Goal: Use online tool/utility: Utilize a website feature to perform a specific function

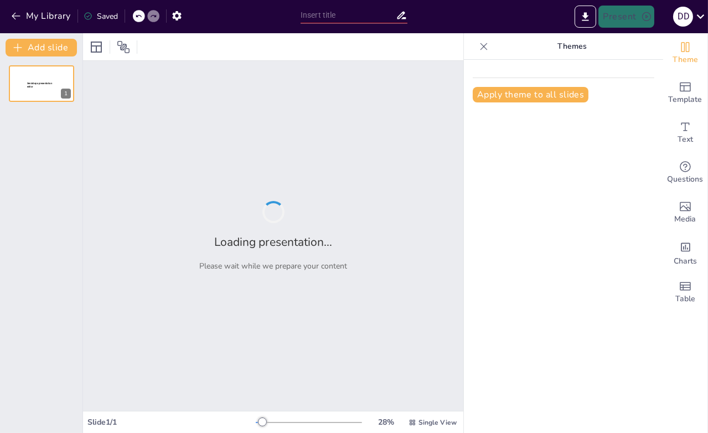
type input "Fortnite: Modelo de Negocio y Experiencia del Usuario en el Mundo del Gaming"
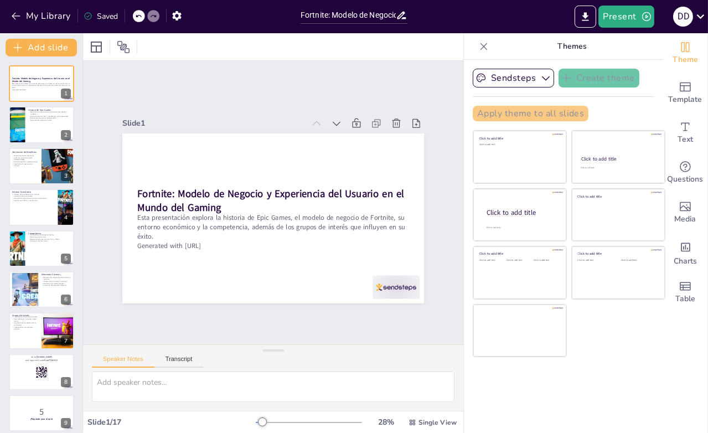
checkbox input "true"
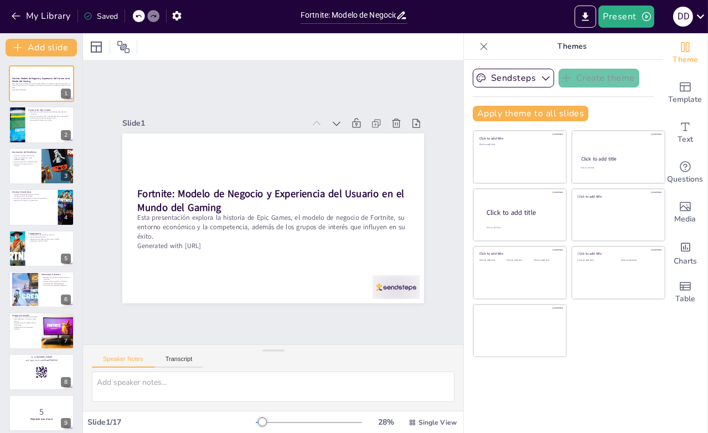
checkbox input "true"
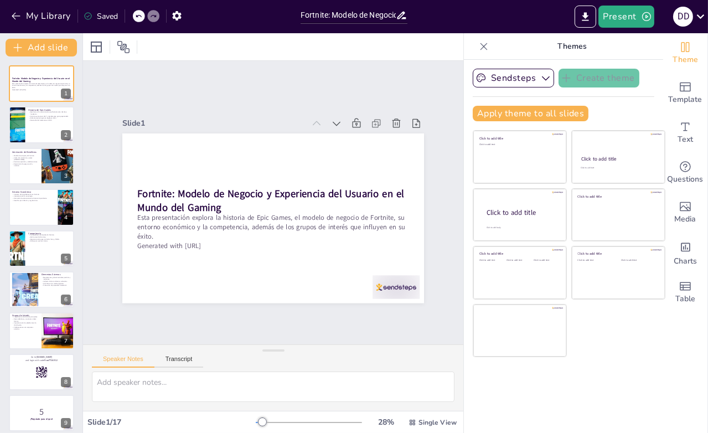
checkbox input "true"
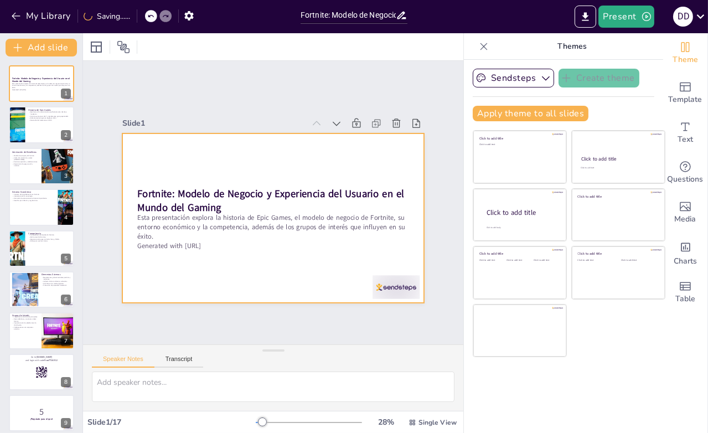
checkbox input "true"
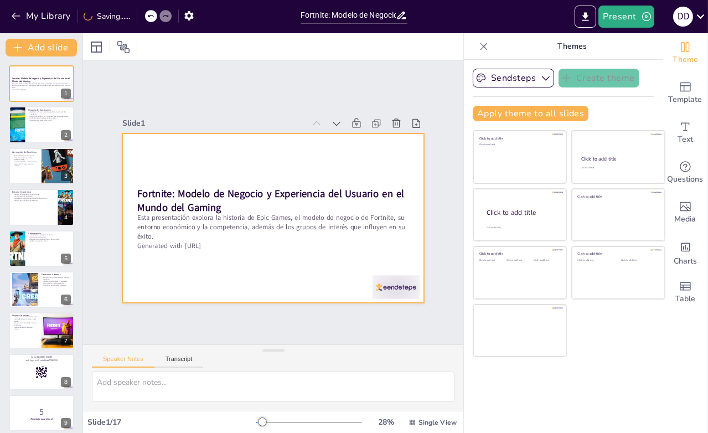
checkbox input "true"
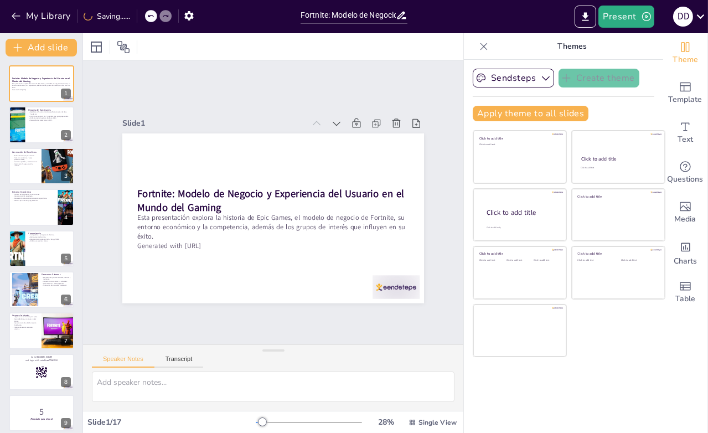
checkbox input "true"
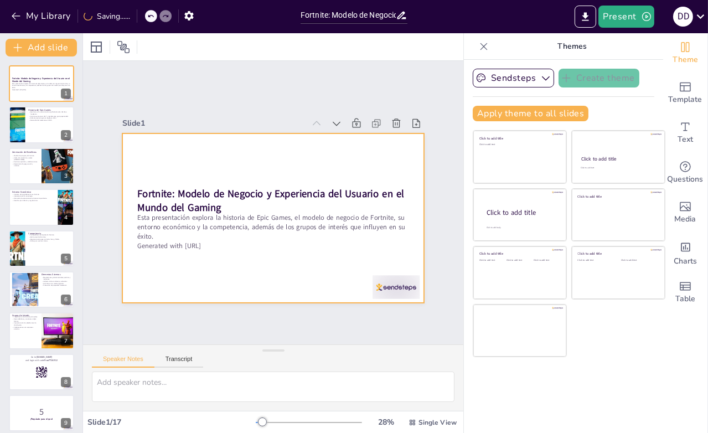
checkbox input "true"
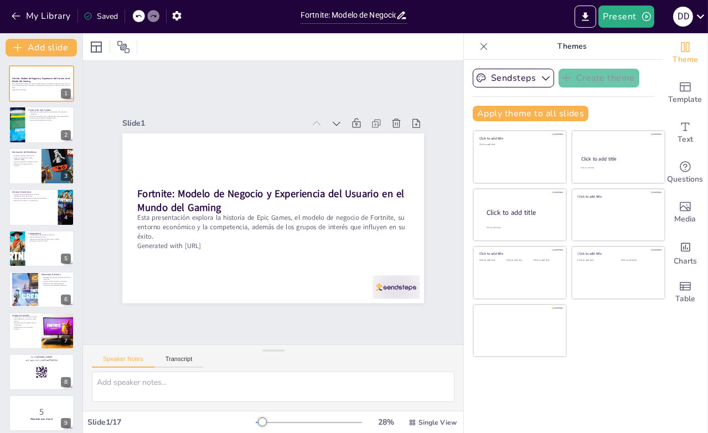
checkbox input "true"
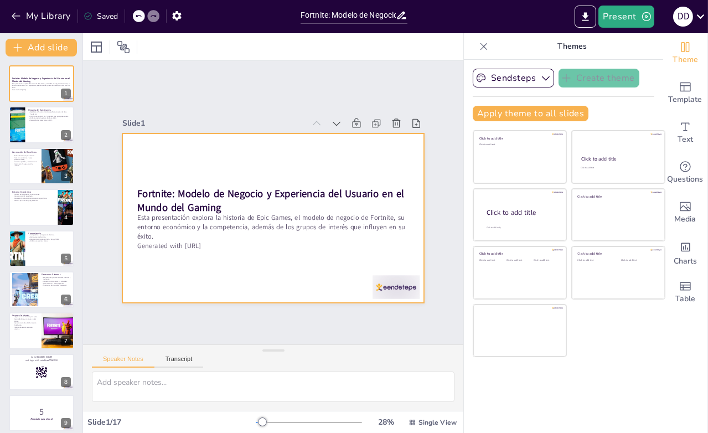
checkbox input "true"
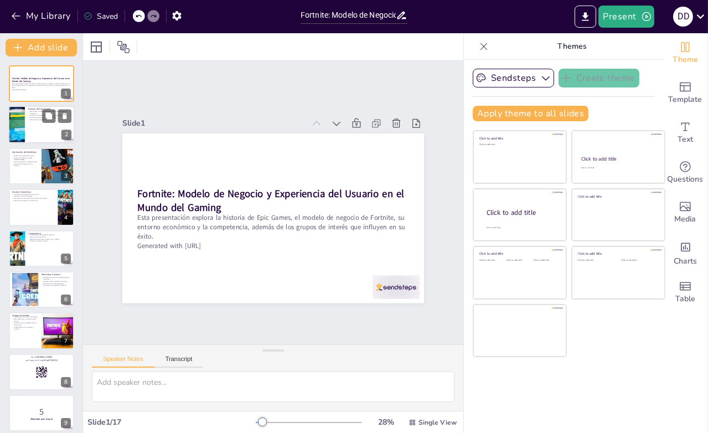
checkbox input "true"
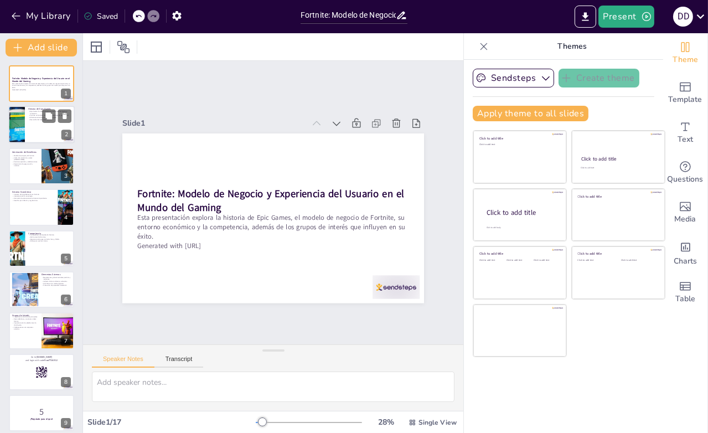
checkbox input "true"
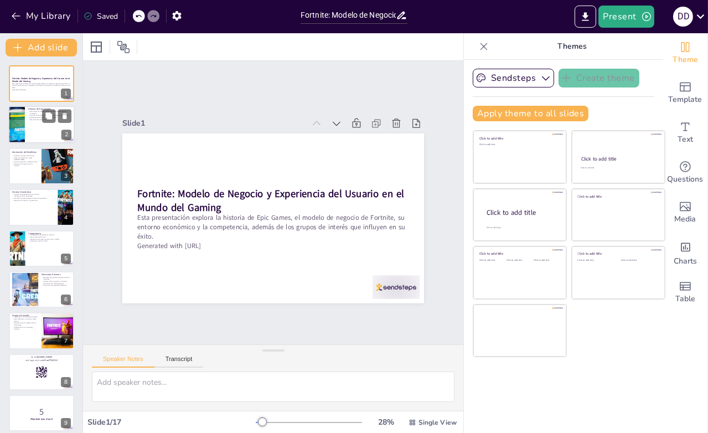
checkbox input "true"
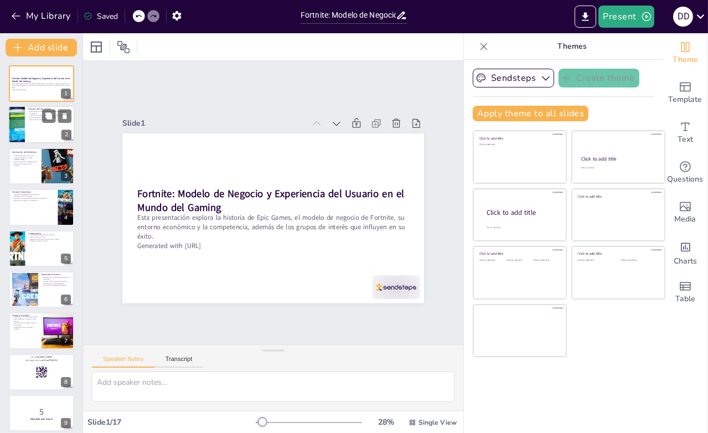
click at [33, 138] on div at bounding box center [41, 125] width 66 height 38
type textarea "La historia de Epic Games es un viaje de innovación y éxito. Desde su fundación…"
checkbox input "true"
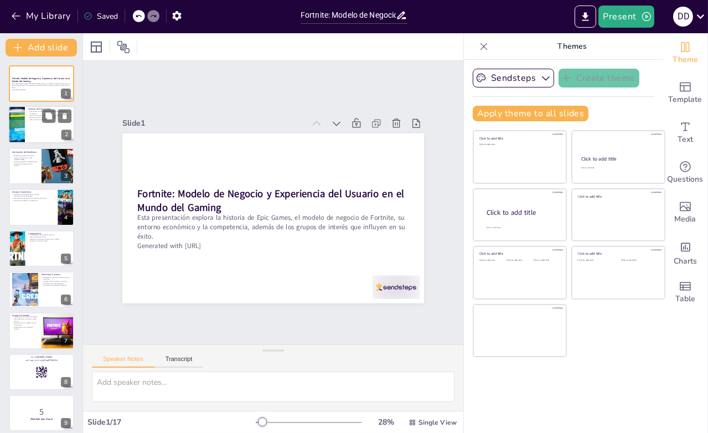
checkbox input "true"
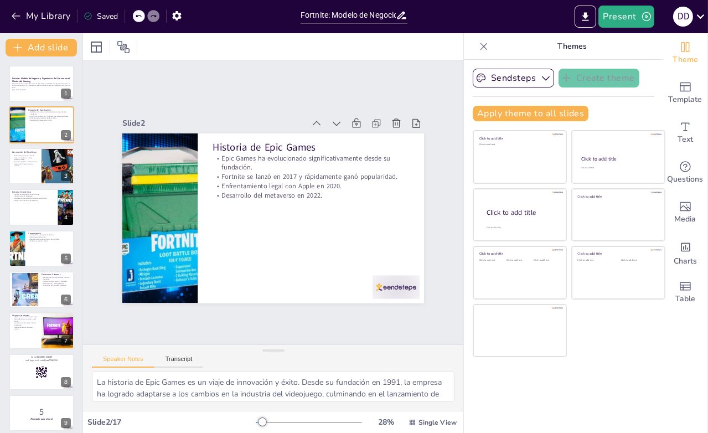
checkbox input "true"
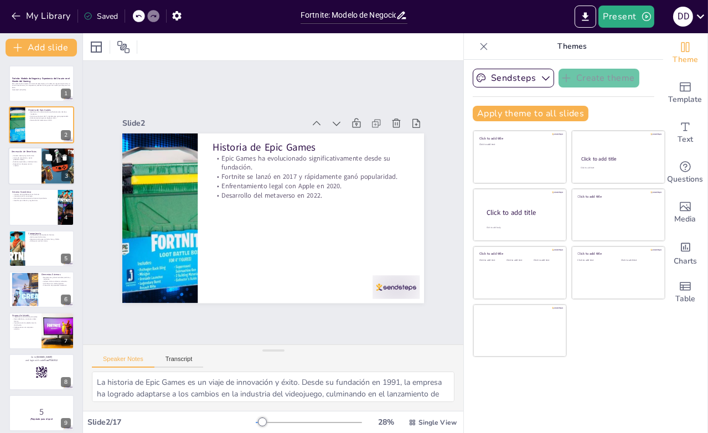
checkbox input "true"
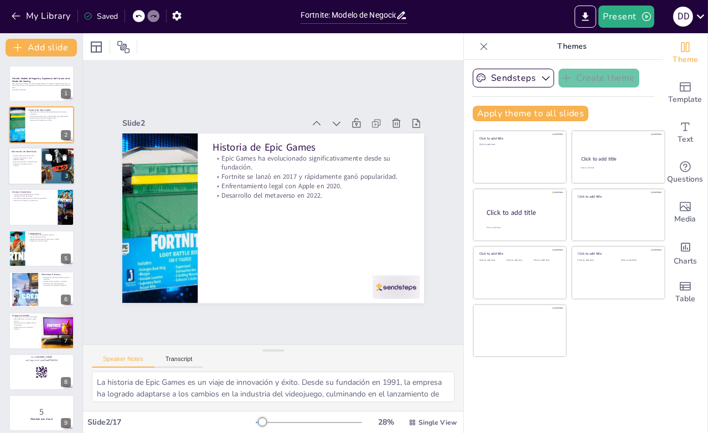
checkbox input "true"
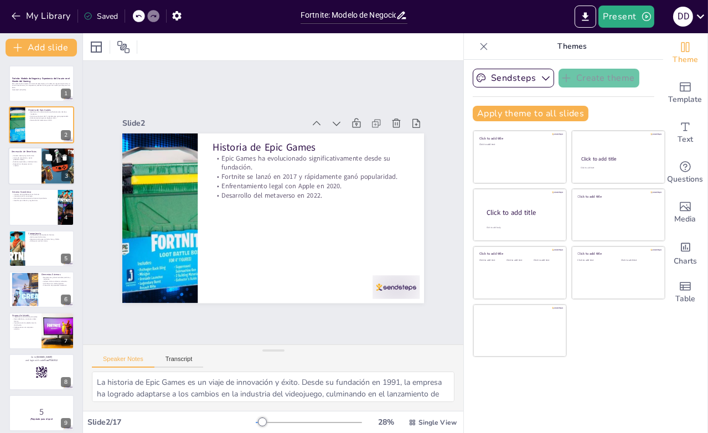
checkbox input "true"
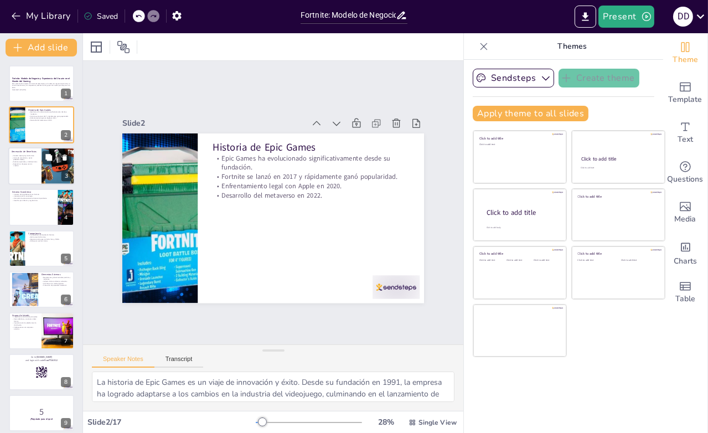
checkbox input "true"
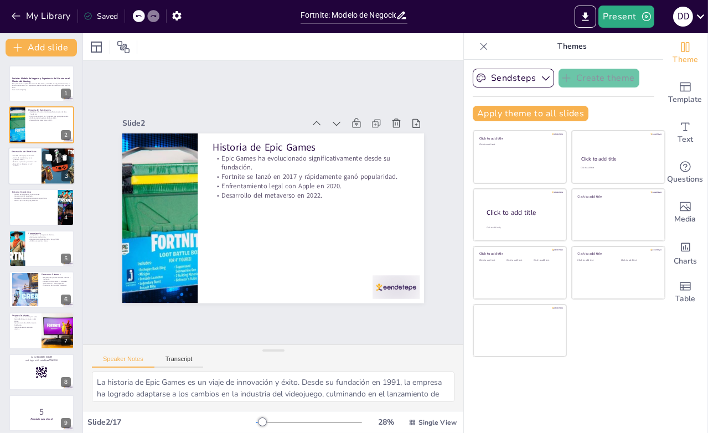
checkbox input "true"
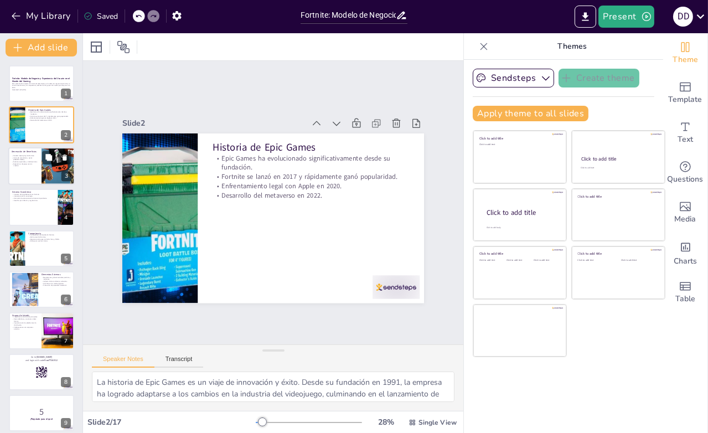
click at [39, 154] on div at bounding box center [41, 166] width 66 height 38
type textarea "El modelo free-to-play de Fortnite es fundamental para su éxito, ya que permite…"
checkbox input "true"
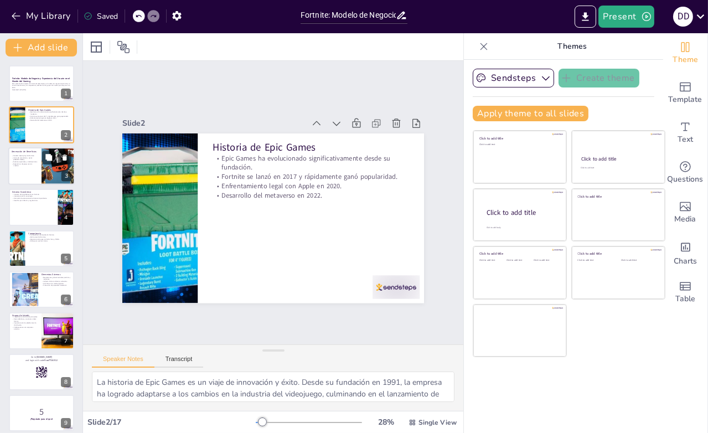
checkbox input "true"
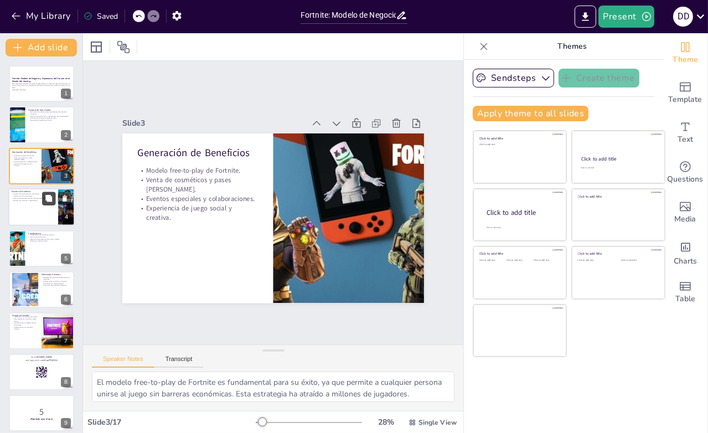
checkbox input "true"
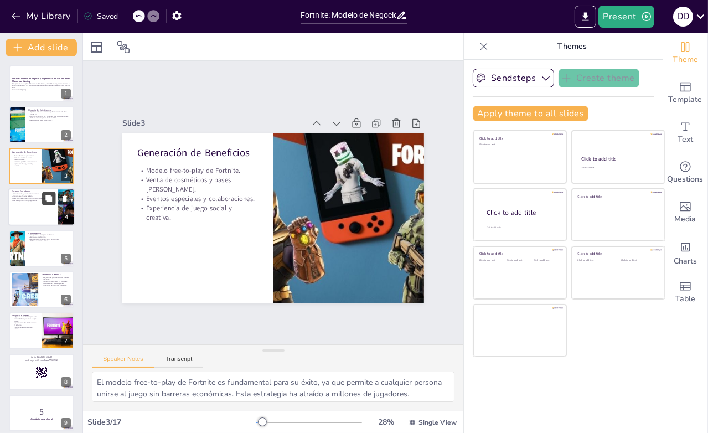
checkbox input "true"
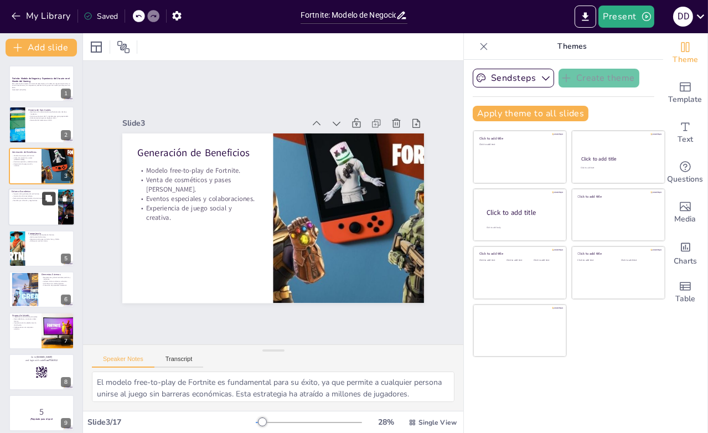
checkbox input "true"
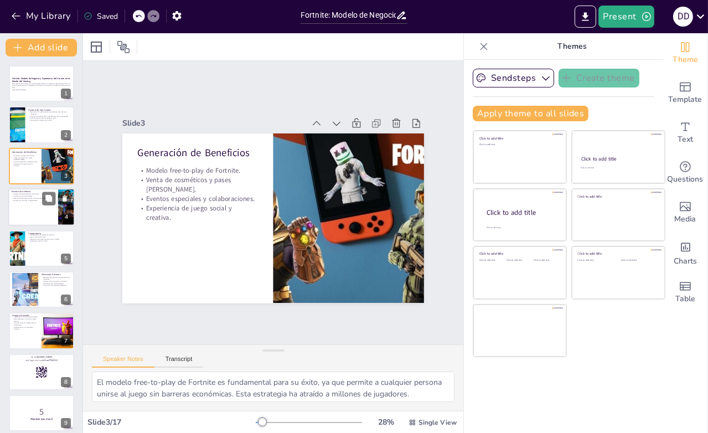
checkbox input "true"
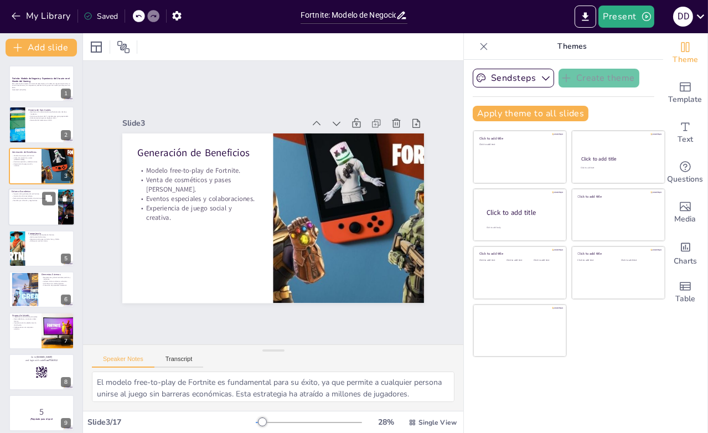
click at [42, 207] on div at bounding box center [41, 207] width 66 height 38
type textarea "La globalización ha permitido que Fortnite se convierta en un fenómeno mundial.…"
checkbox input "true"
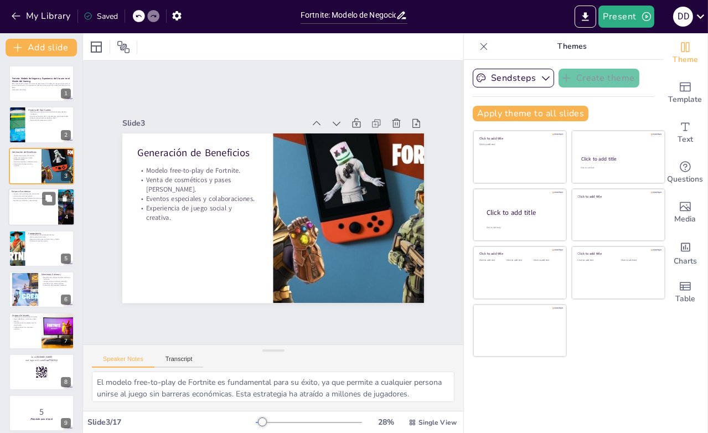
checkbox input "true"
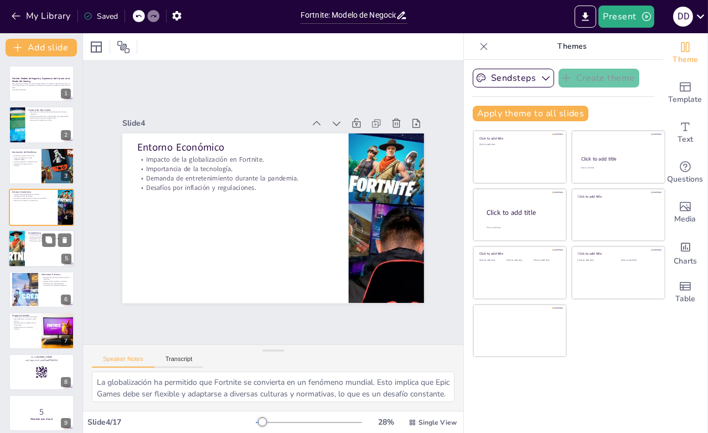
checkbox input "true"
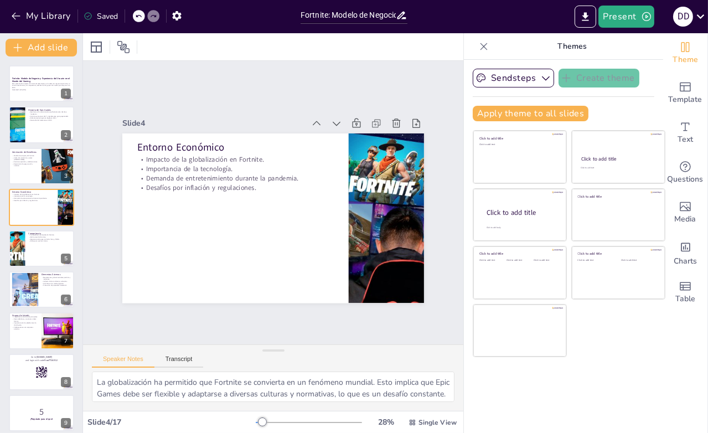
checkbox input "true"
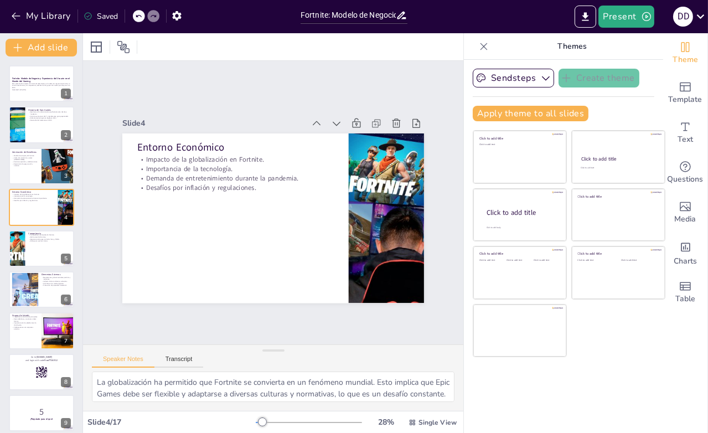
checkbox input "true"
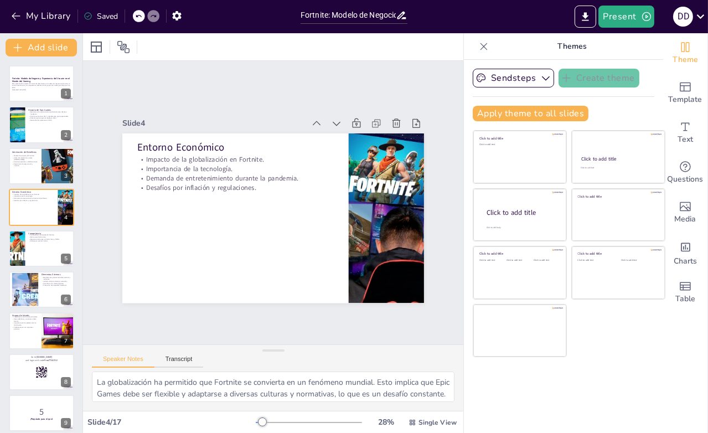
checkbox input "true"
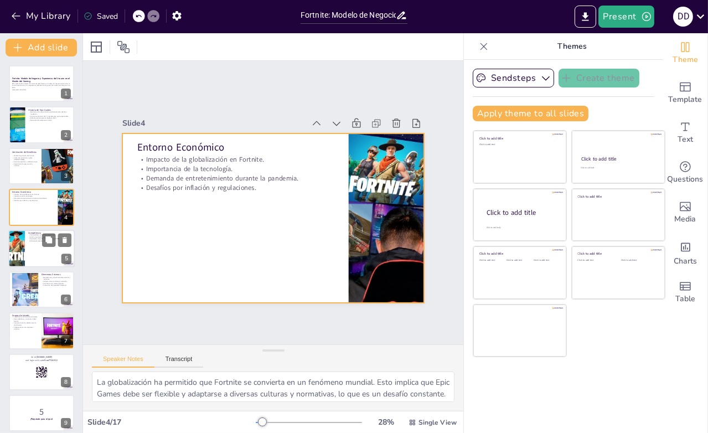
checkbox input "true"
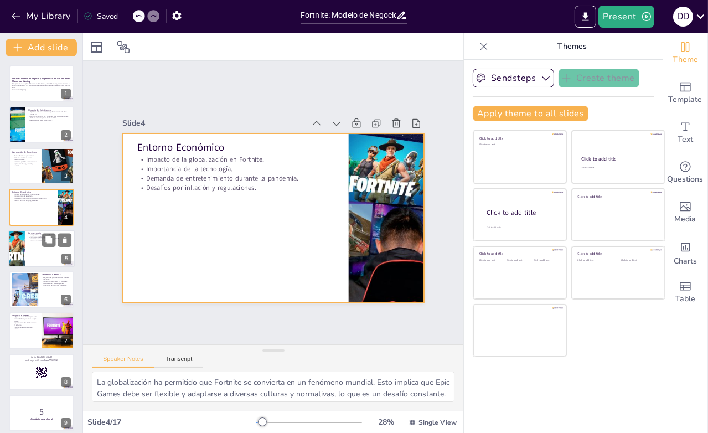
checkbox input "true"
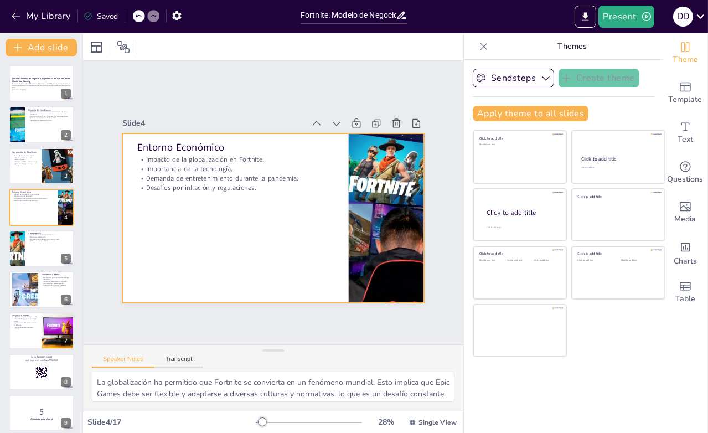
checkbox input "true"
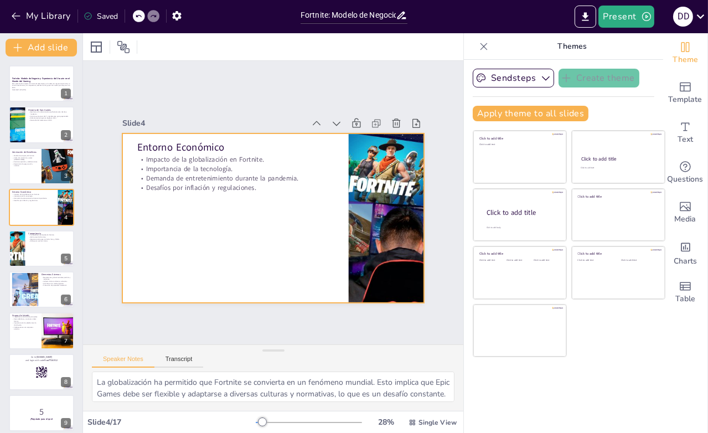
checkbox input "true"
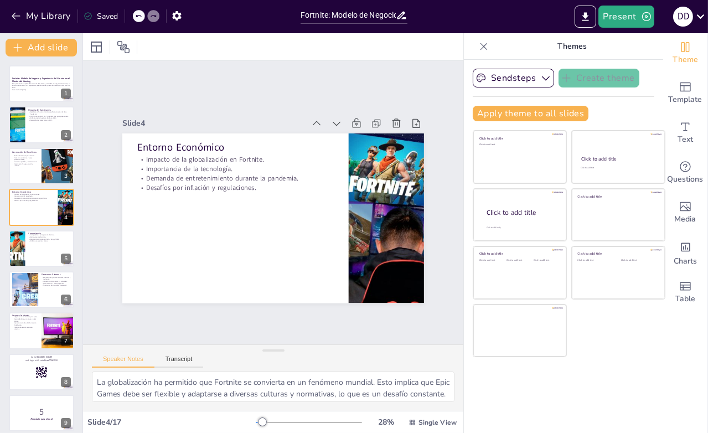
checkbox input "true"
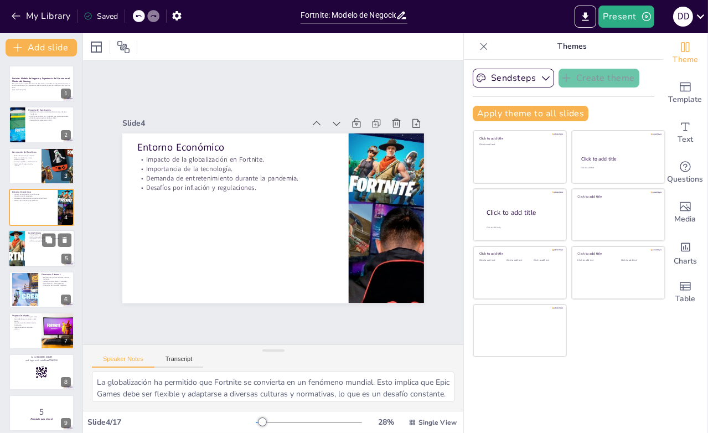
checkbox input "true"
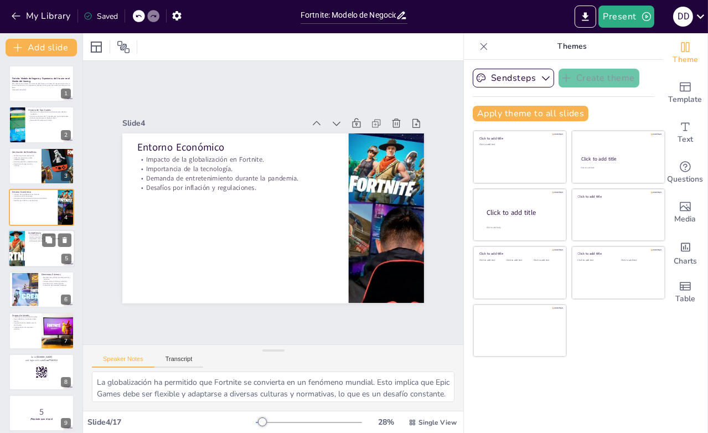
checkbox input "true"
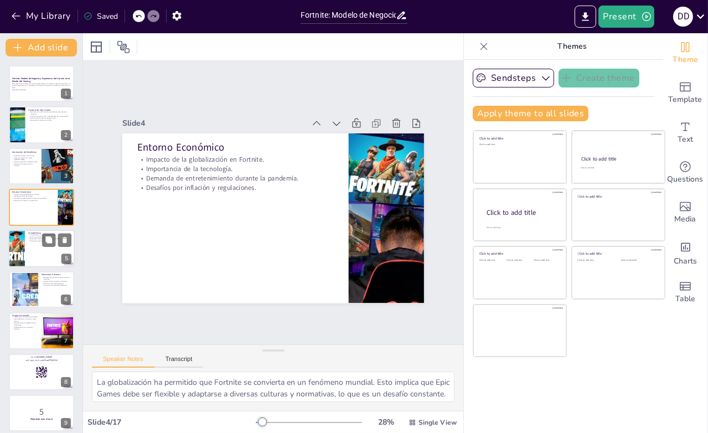
click at [22, 241] on div at bounding box center [16, 249] width 66 height 38
type textarea "La competencia en el mercado de los videojuegos es feroz. Fortnite debe diferen…"
checkbox input "true"
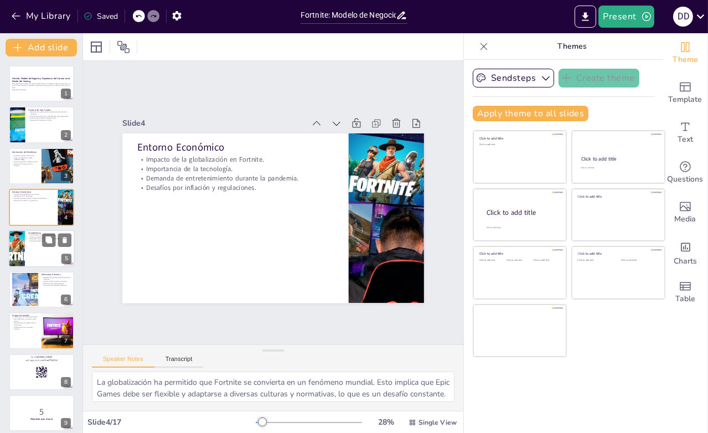
checkbox input "true"
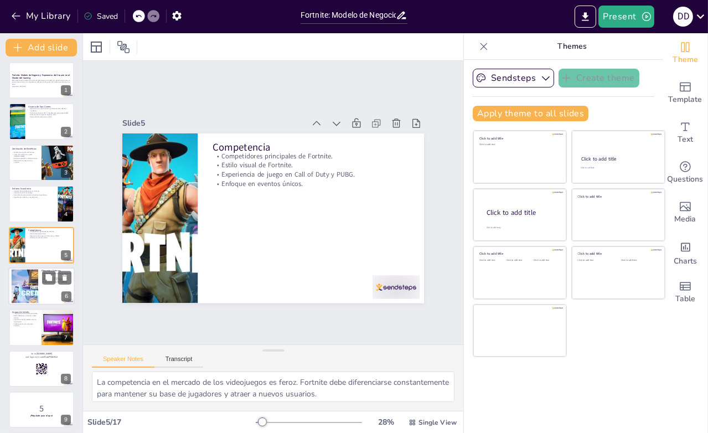
checkbox input "true"
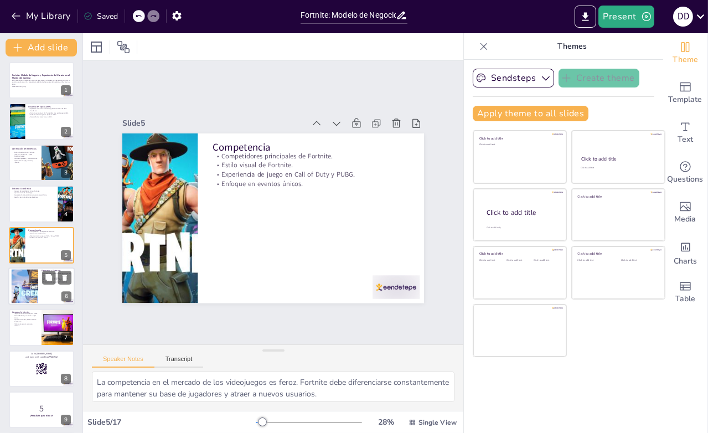
checkbox input "true"
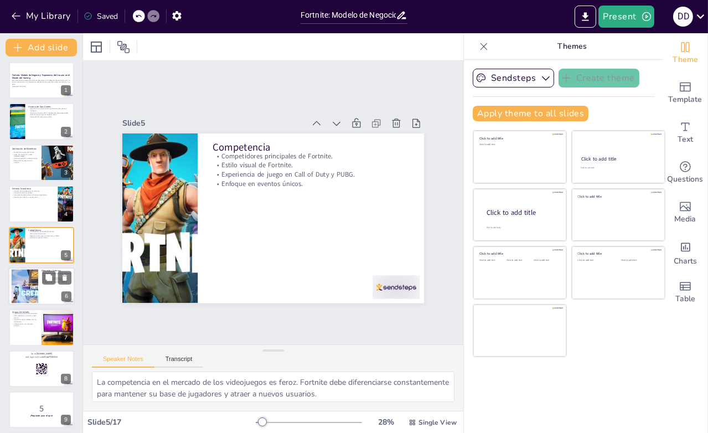
click at [22, 294] on div at bounding box center [25, 287] width 60 height 34
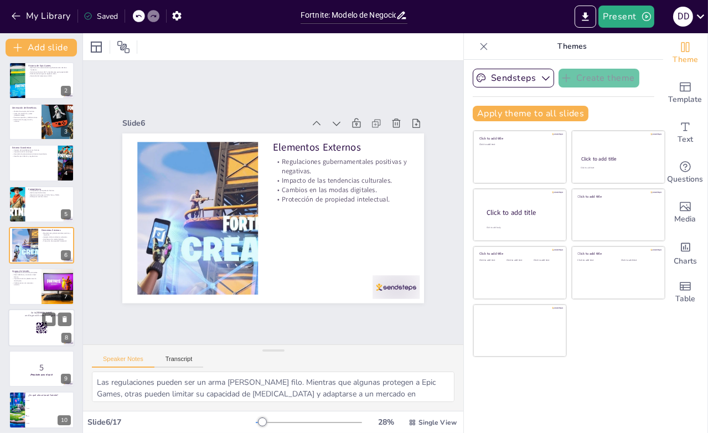
click at [32, 316] on p "and login with code Free77261512" at bounding box center [42, 315] width 60 height 3
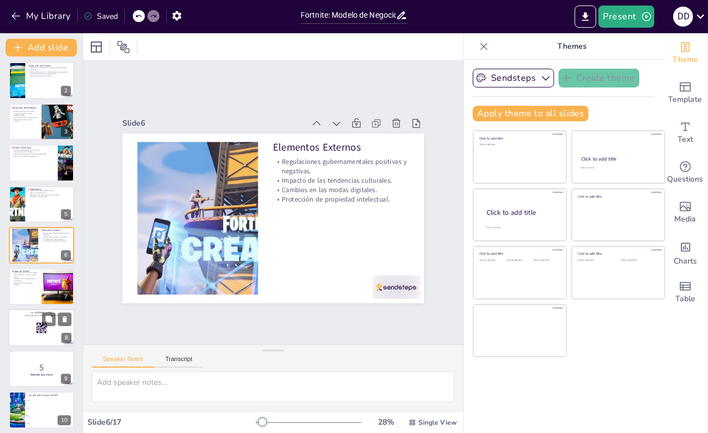
scroll to position [127, 0]
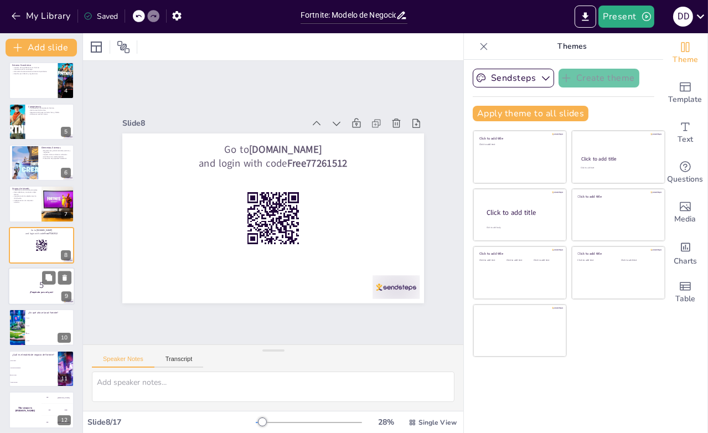
click at [17, 289] on p "5" at bounding box center [42, 285] width 60 height 12
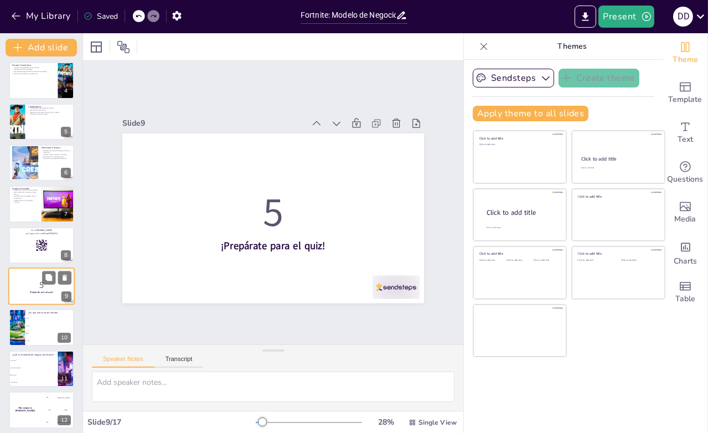
scroll to position [168, 0]
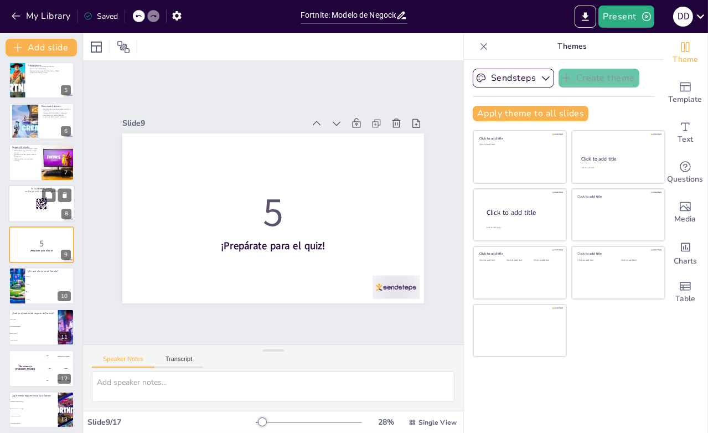
click at [27, 195] on div at bounding box center [41, 204] width 66 height 38
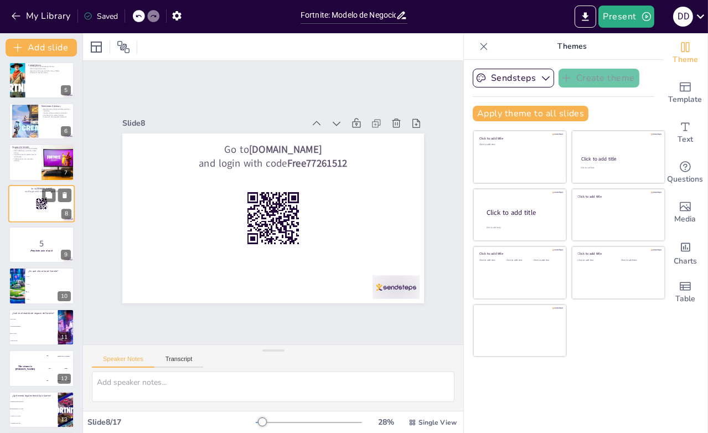
scroll to position [127, 0]
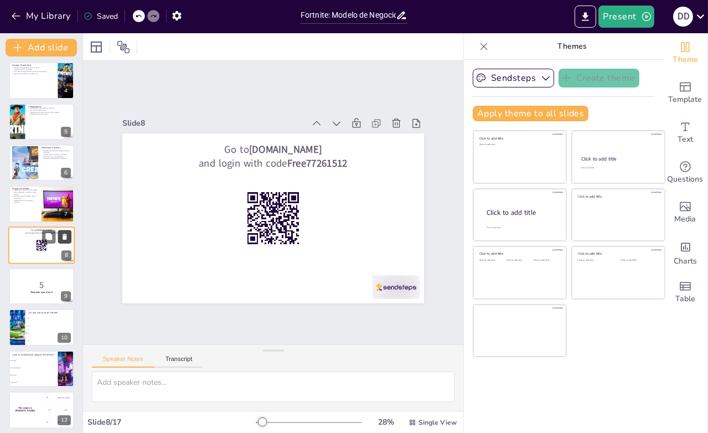
click at [65, 236] on icon at bounding box center [65, 237] width 4 height 6
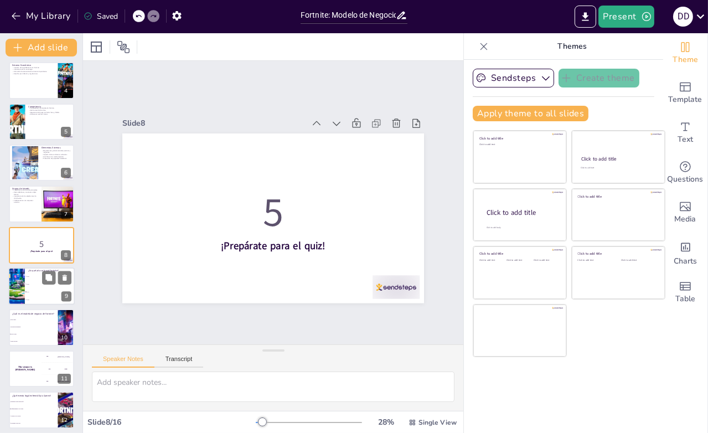
click at [35, 282] on li "2016" at bounding box center [50, 284] width 50 height 8
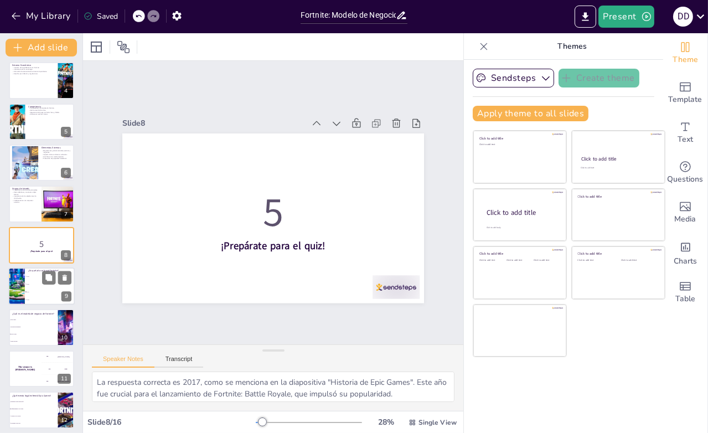
scroll to position [168, 0]
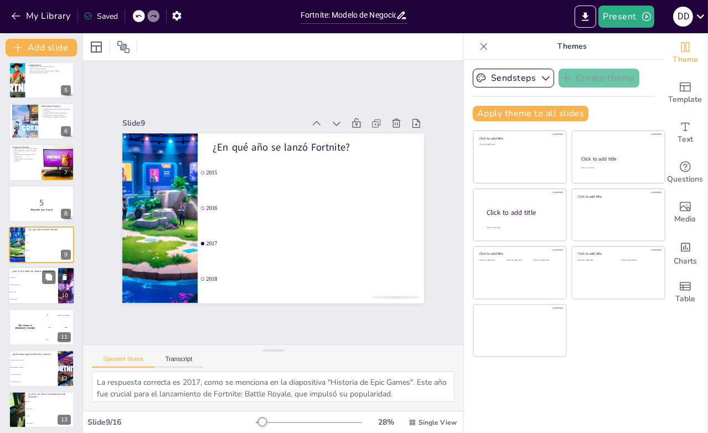
click at [38, 290] on li "Free-to-play" at bounding box center [33, 292] width 50 height 7
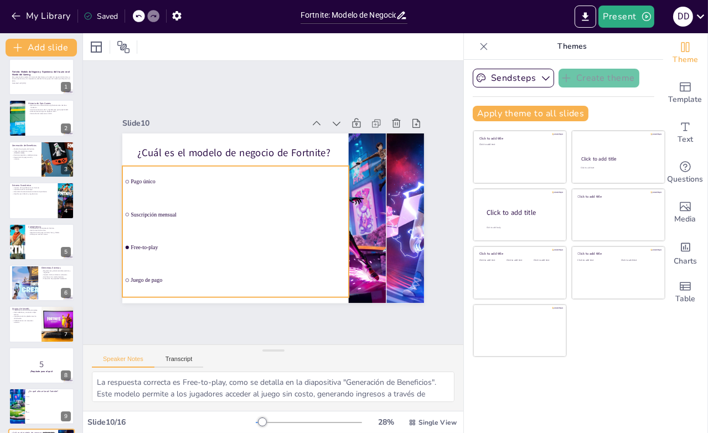
scroll to position [0, 0]
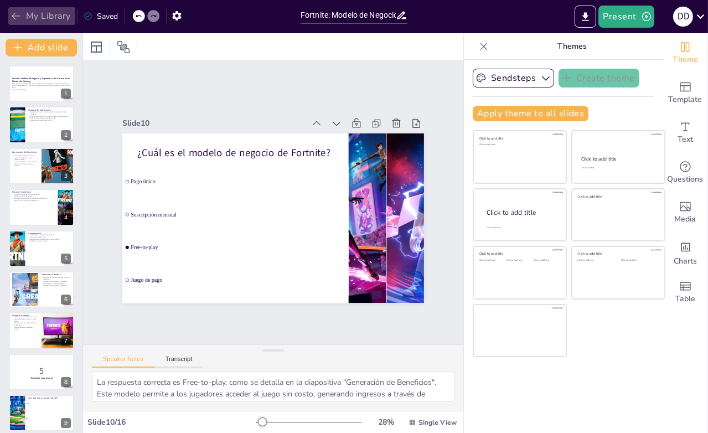
click at [18, 12] on icon "button" at bounding box center [16, 16] width 11 height 11
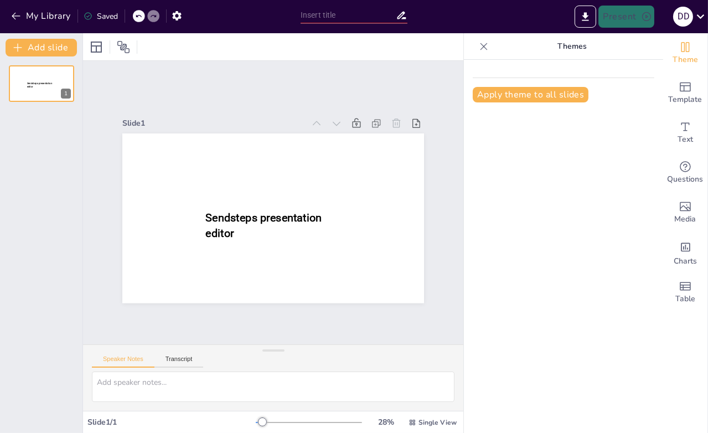
type input "Fortnite: Modelo de Negocio y Experiencia del Usuario en el Mundo del Gaming"
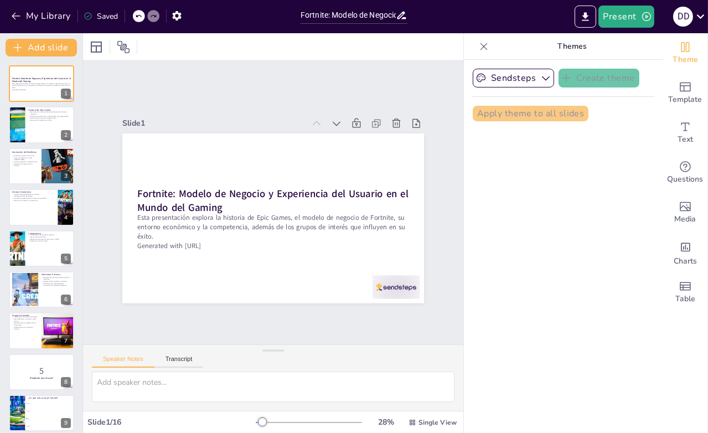
checkbox input "true"
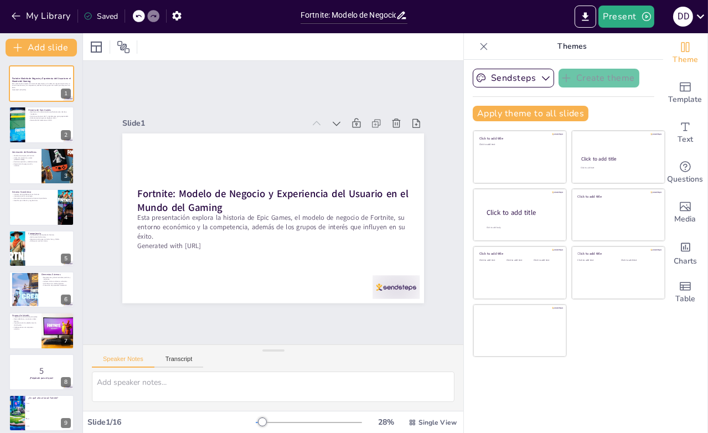
checkbox input "true"
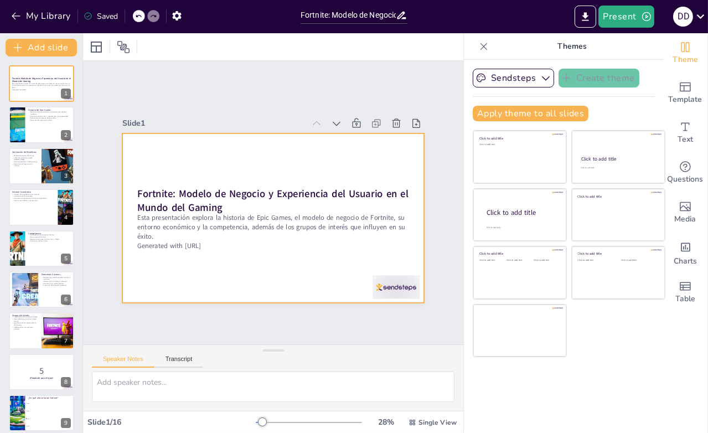
checkbox input "true"
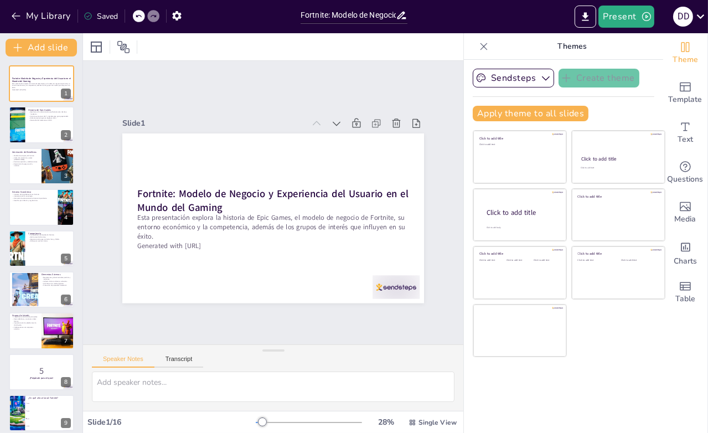
checkbox input "true"
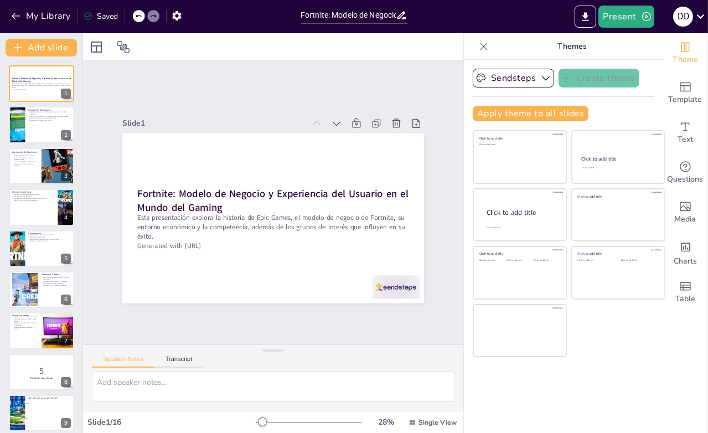
checkbox input "true"
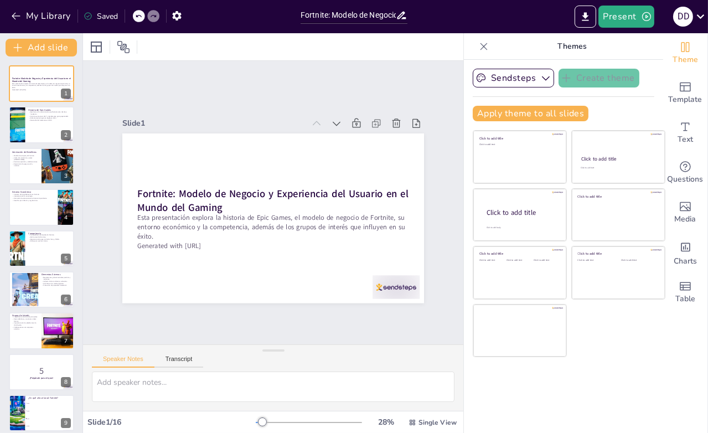
checkbox input "true"
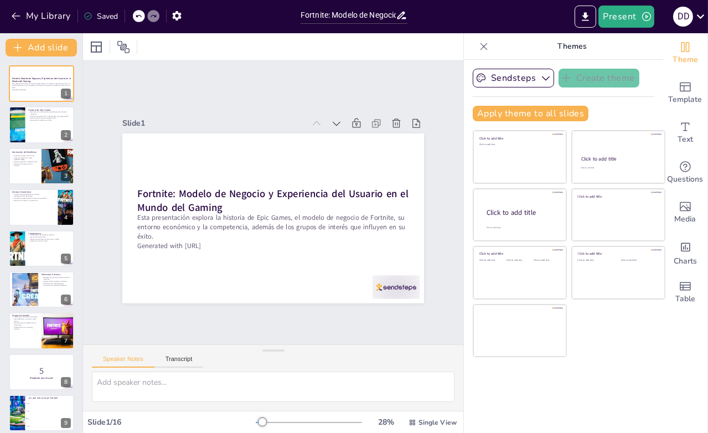
checkbox input "true"
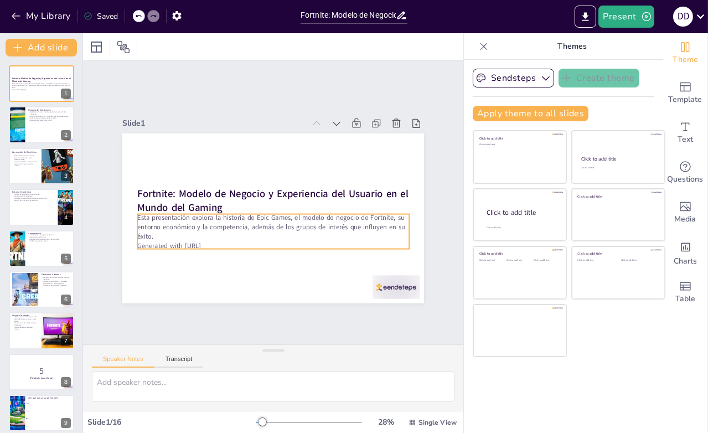
checkbox input "true"
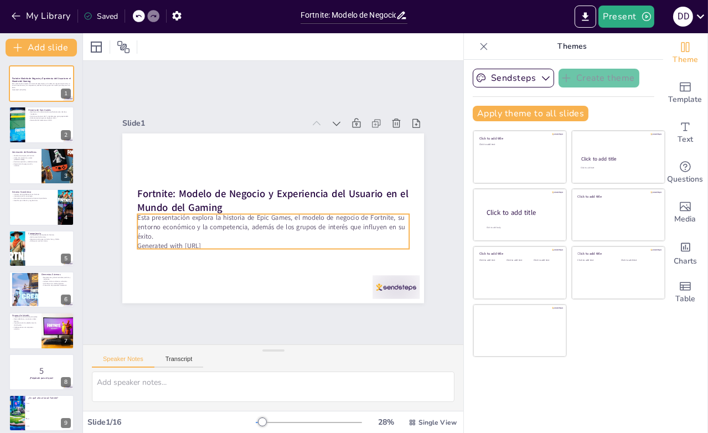
checkbox input "true"
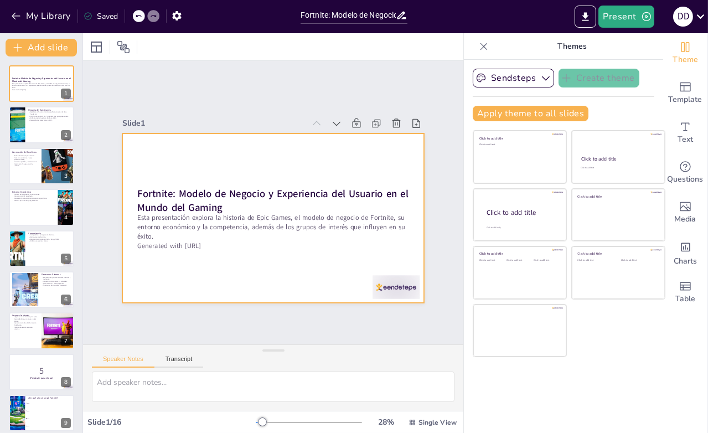
checkbox input "true"
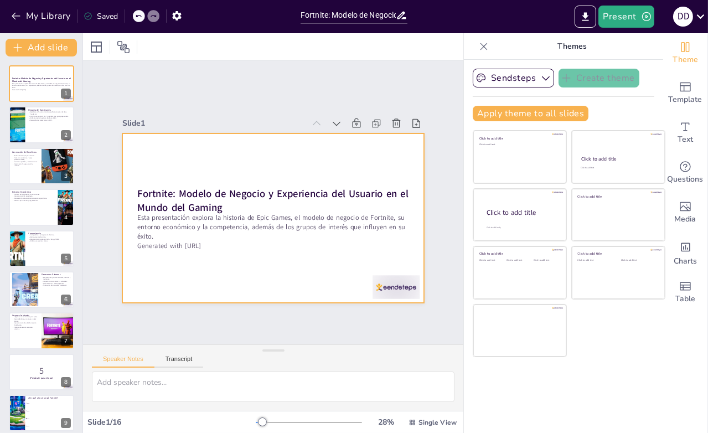
checkbox input "true"
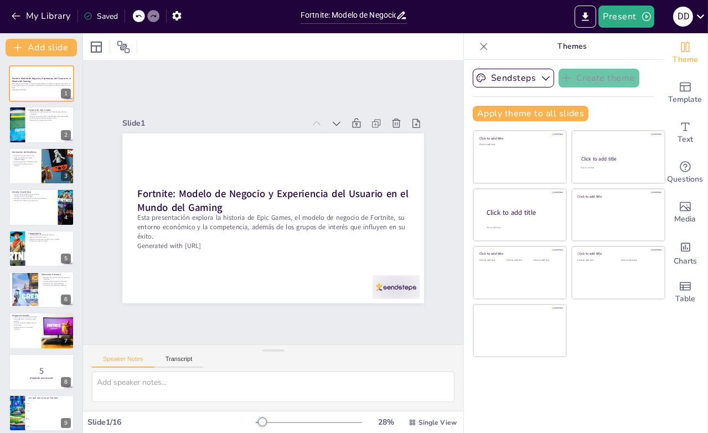
checkbox input "true"
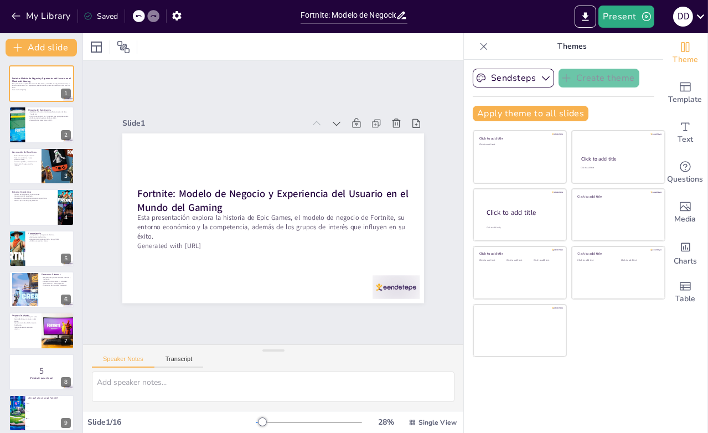
checkbox input "true"
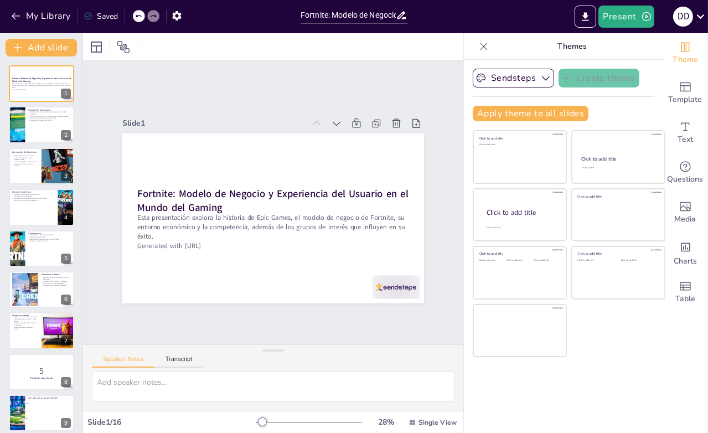
checkbox input "true"
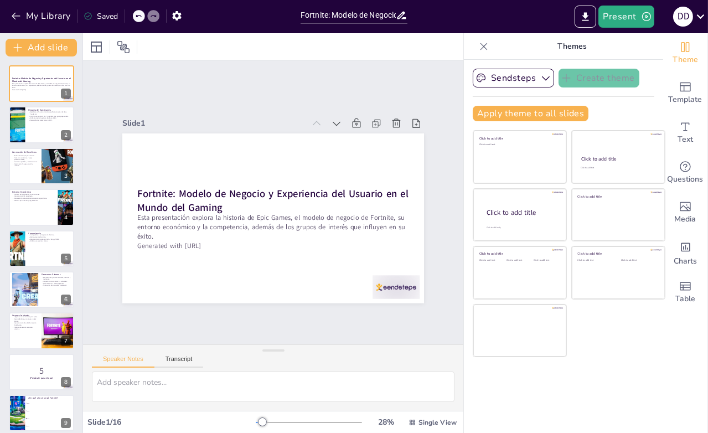
checkbox input "true"
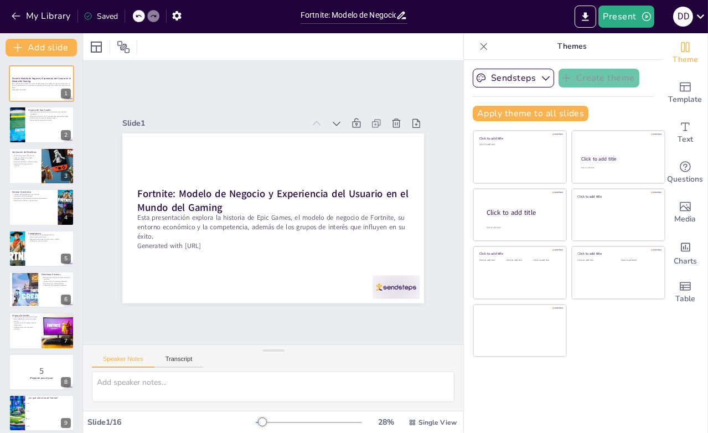
checkbox input "true"
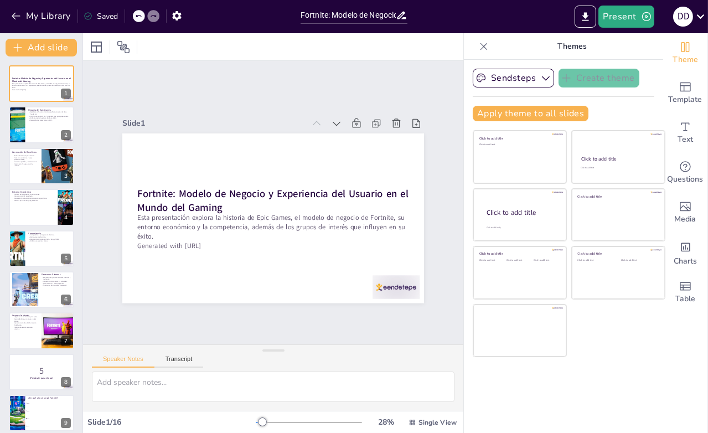
checkbox input "true"
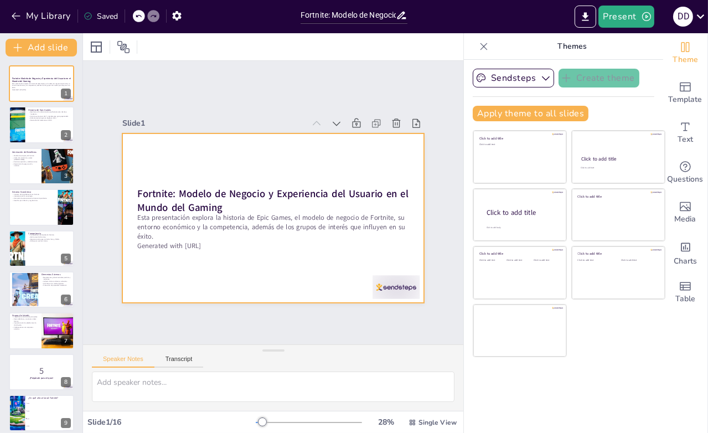
checkbox input "true"
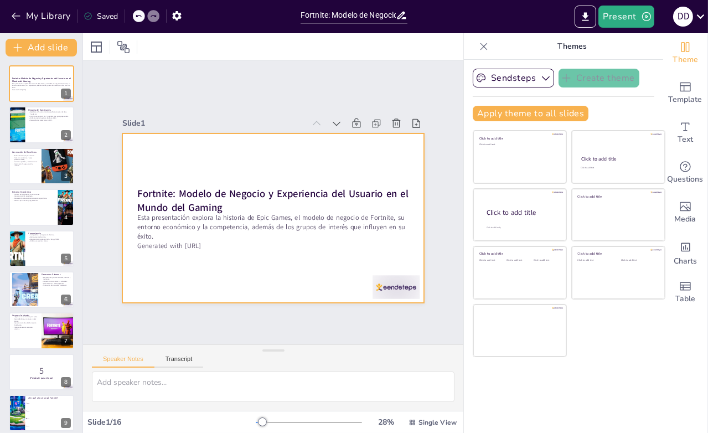
checkbox input "true"
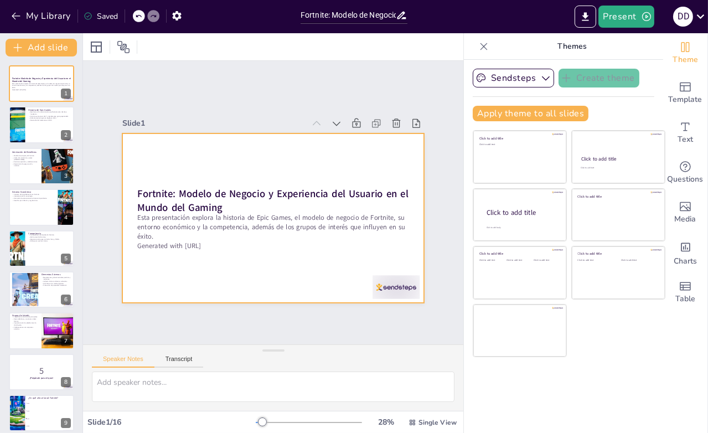
checkbox input "true"
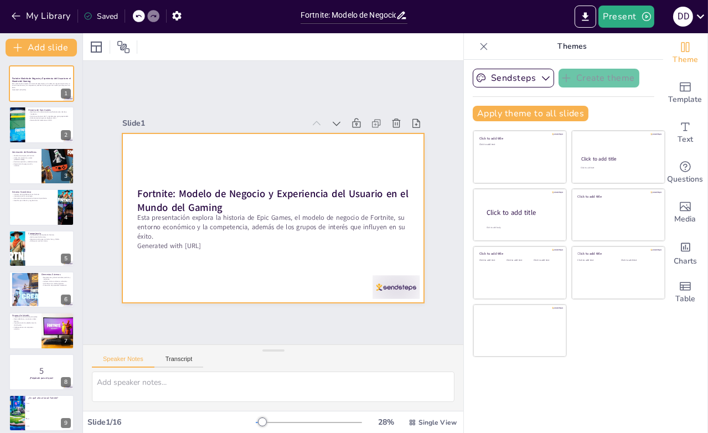
checkbox input "true"
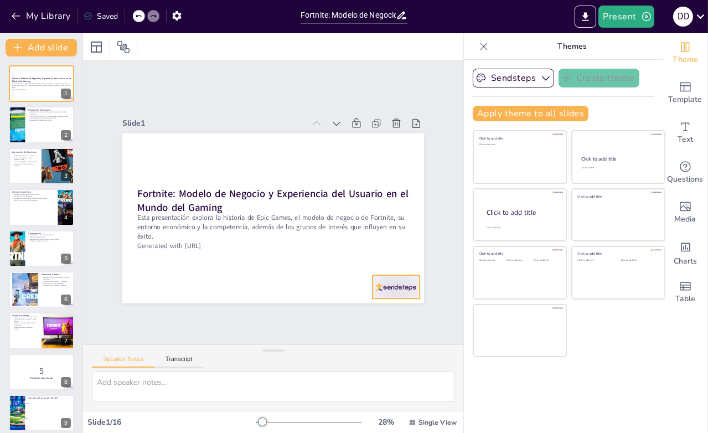
checkbox input "true"
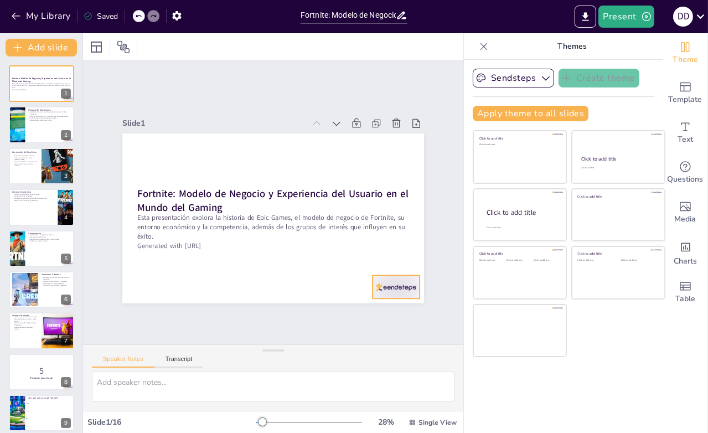
click at [379, 280] on div at bounding box center [396, 287] width 47 height 24
checkbox input "true"
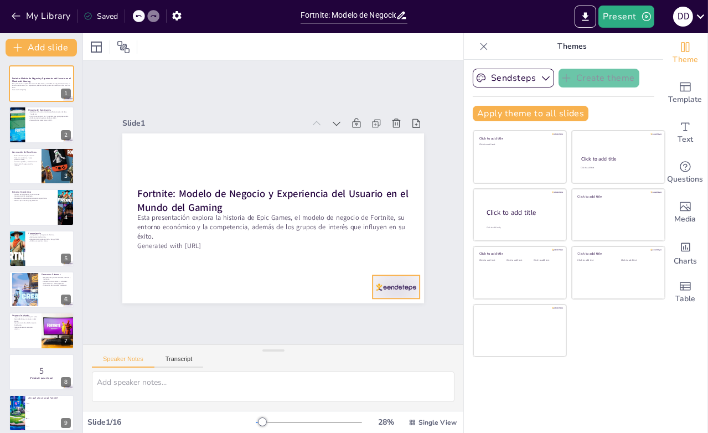
checkbox input "true"
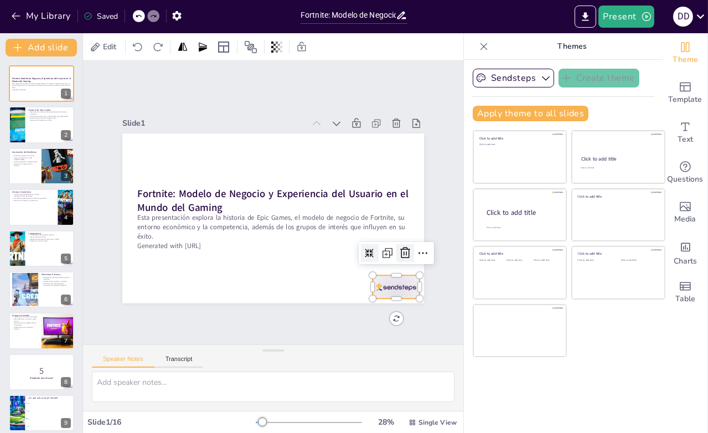
checkbox input "true"
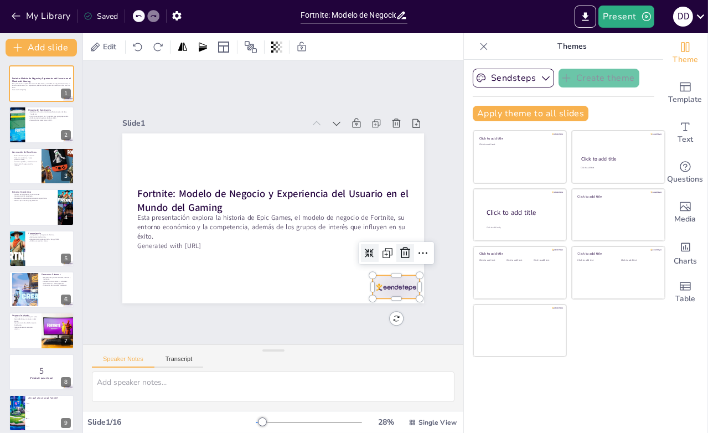
checkbox input "true"
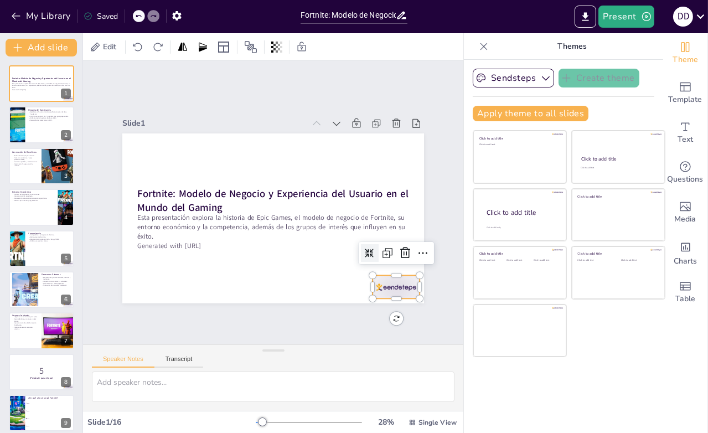
checkbox input "true"
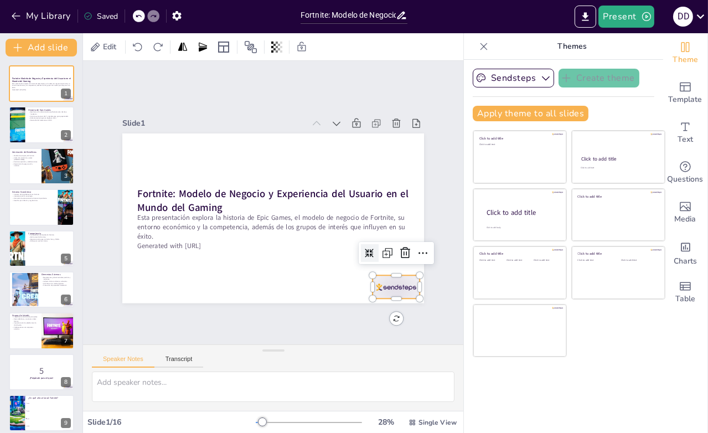
checkbox input "true"
click at [399, 251] on icon at bounding box center [405, 252] width 13 height 13
checkbox input "true"
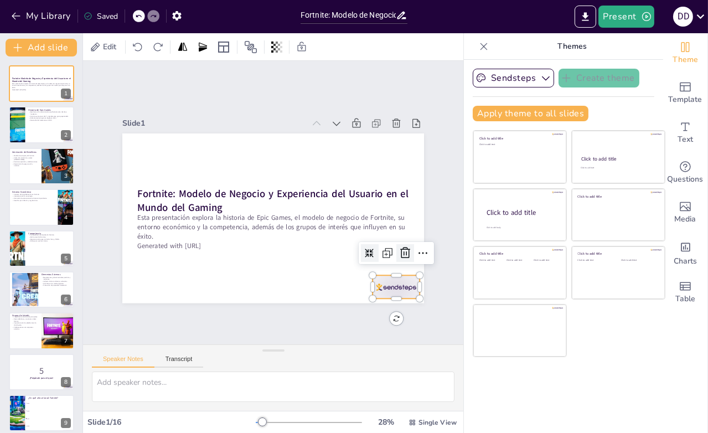
checkbox input "true"
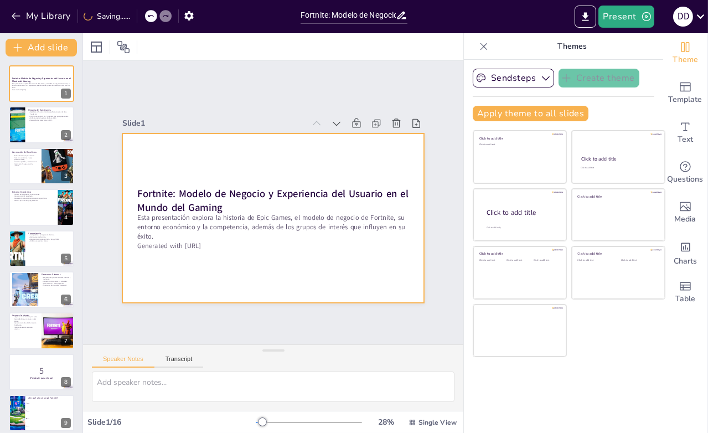
checkbox input "true"
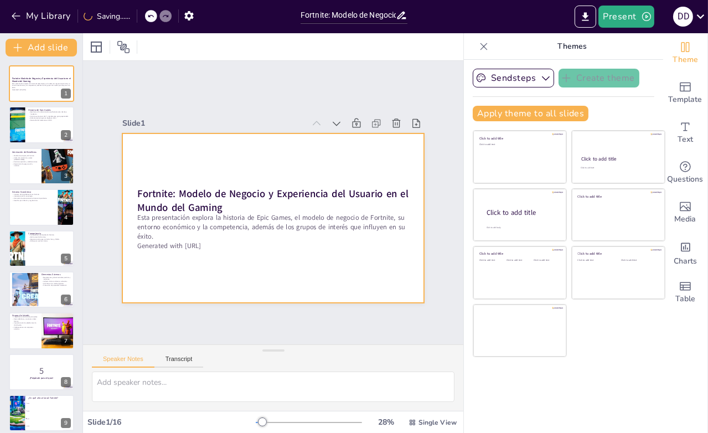
checkbox input "true"
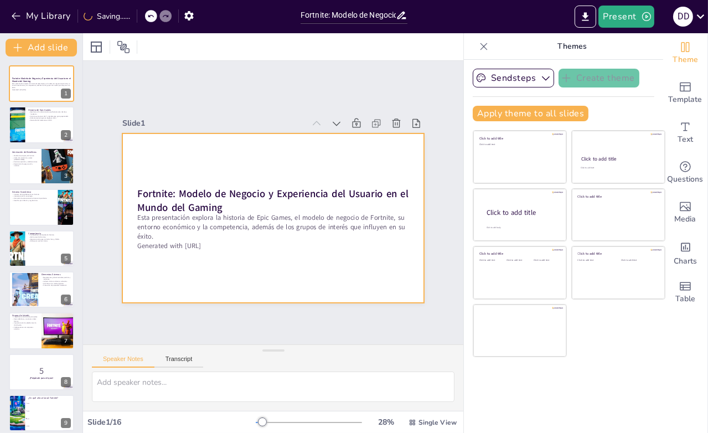
checkbox input "true"
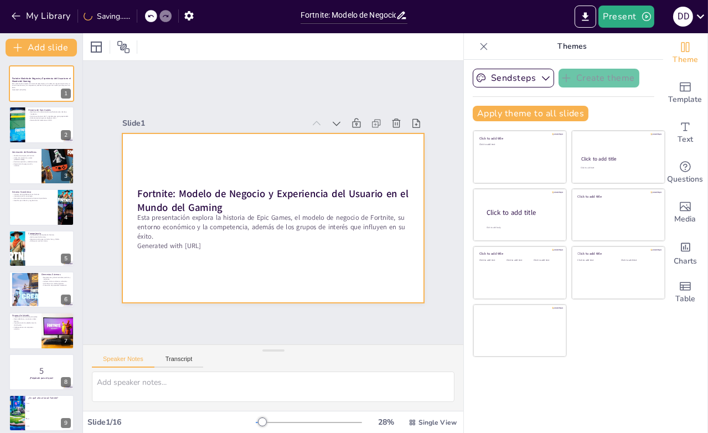
checkbox input "true"
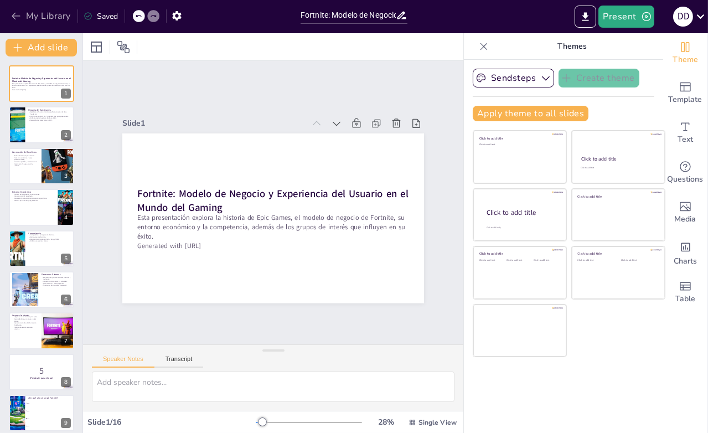
click at [25, 11] on button "My Library" at bounding box center [41, 16] width 67 height 18
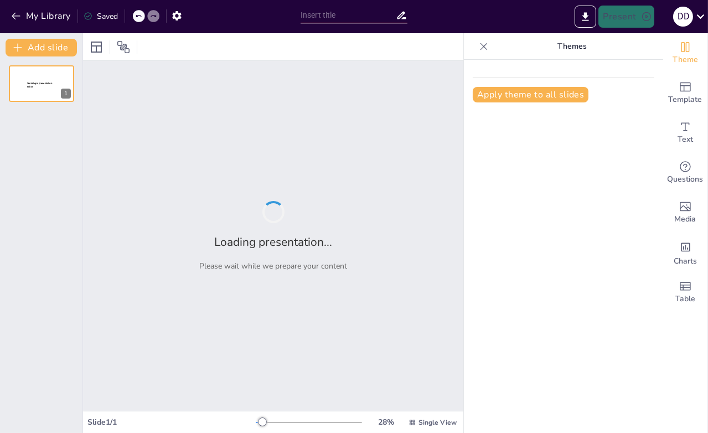
type input "Impacto del Entorno Económico en Epic Games y Fortnite"
